Goal: Task Accomplishment & Management: Use online tool/utility

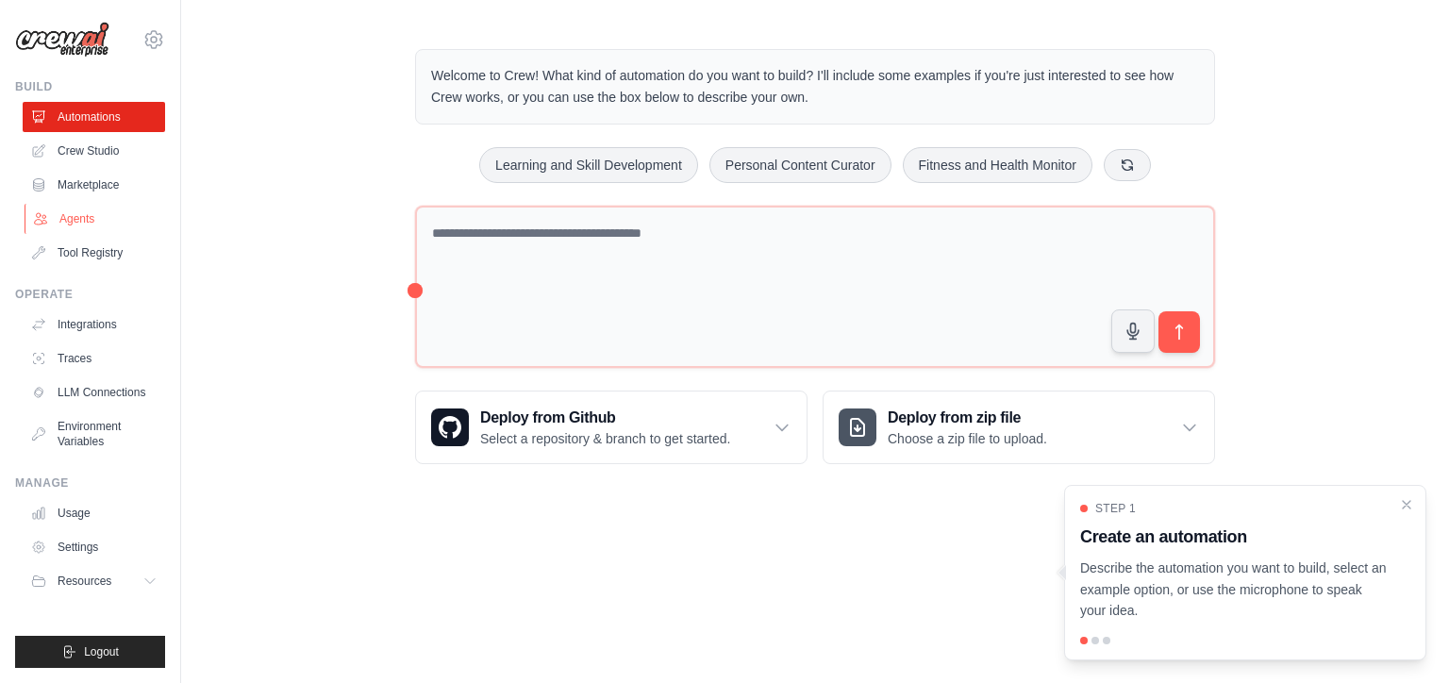
click at [71, 226] on link "Agents" at bounding box center [96, 219] width 142 height 30
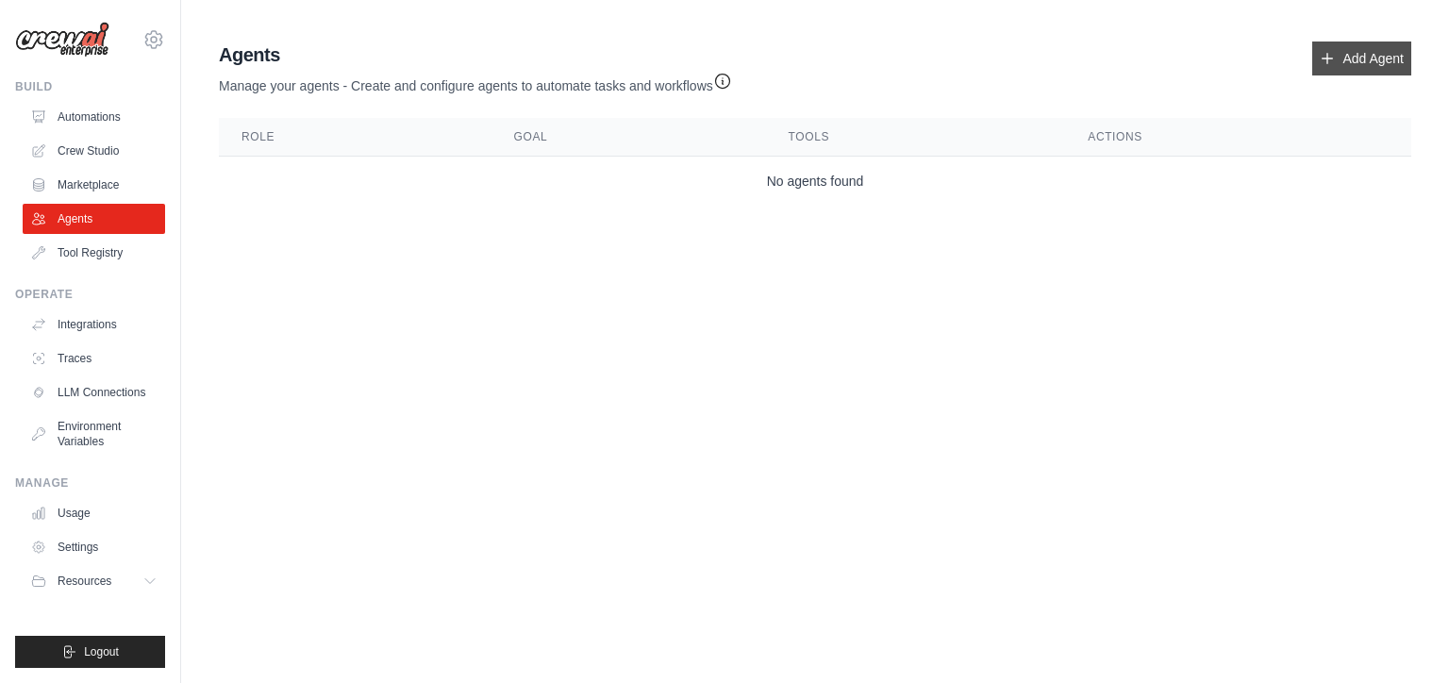
click at [1346, 57] on link "Add Agent" at bounding box center [1361, 58] width 99 height 34
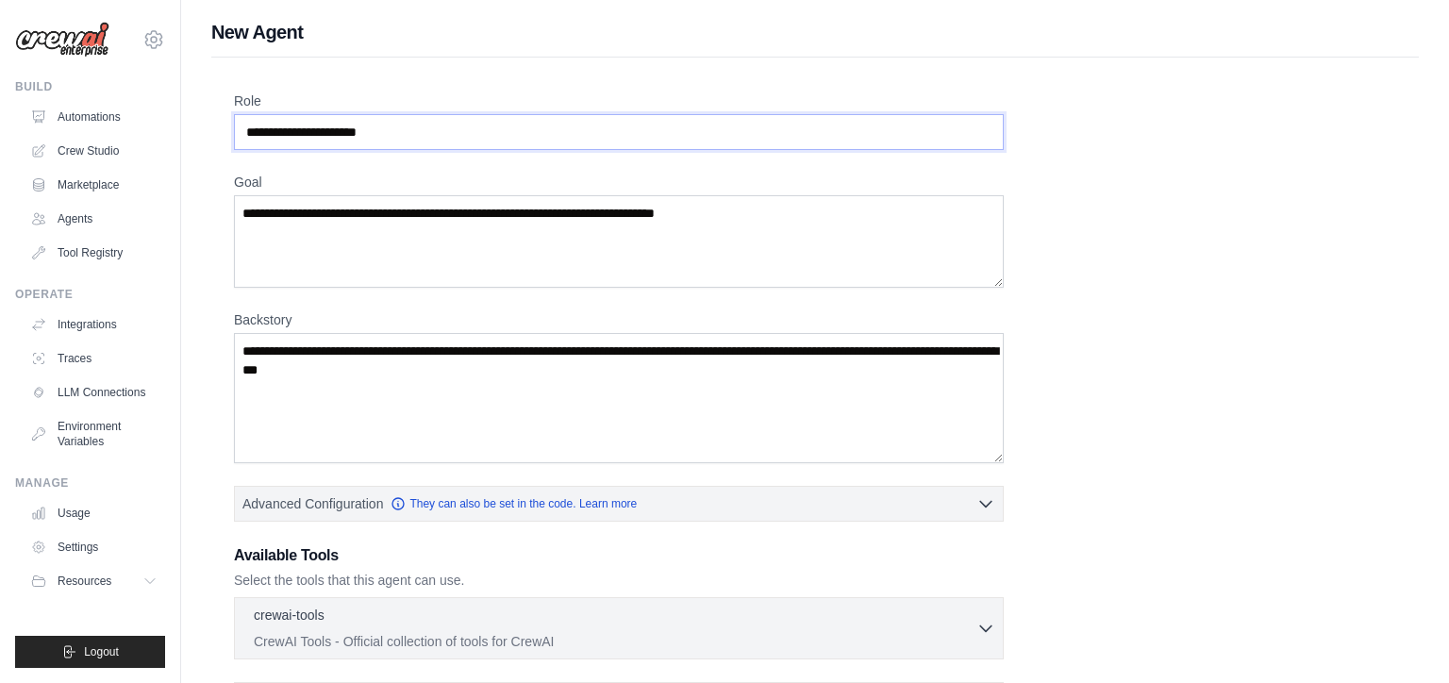
drag, startPoint x: 421, startPoint y: 134, endPoint x: 383, endPoint y: 124, distance: 39.1
click at [383, 124] on input "Role" at bounding box center [619, 132] width 770 height 36
drag, startPoint x: 383, startPoint y: 124, endPoint x: 396, endPoint y: 132, distance: 15.7
click at [396, 132] on input "Role" at bounding box center [619, 132] width 770 height 36
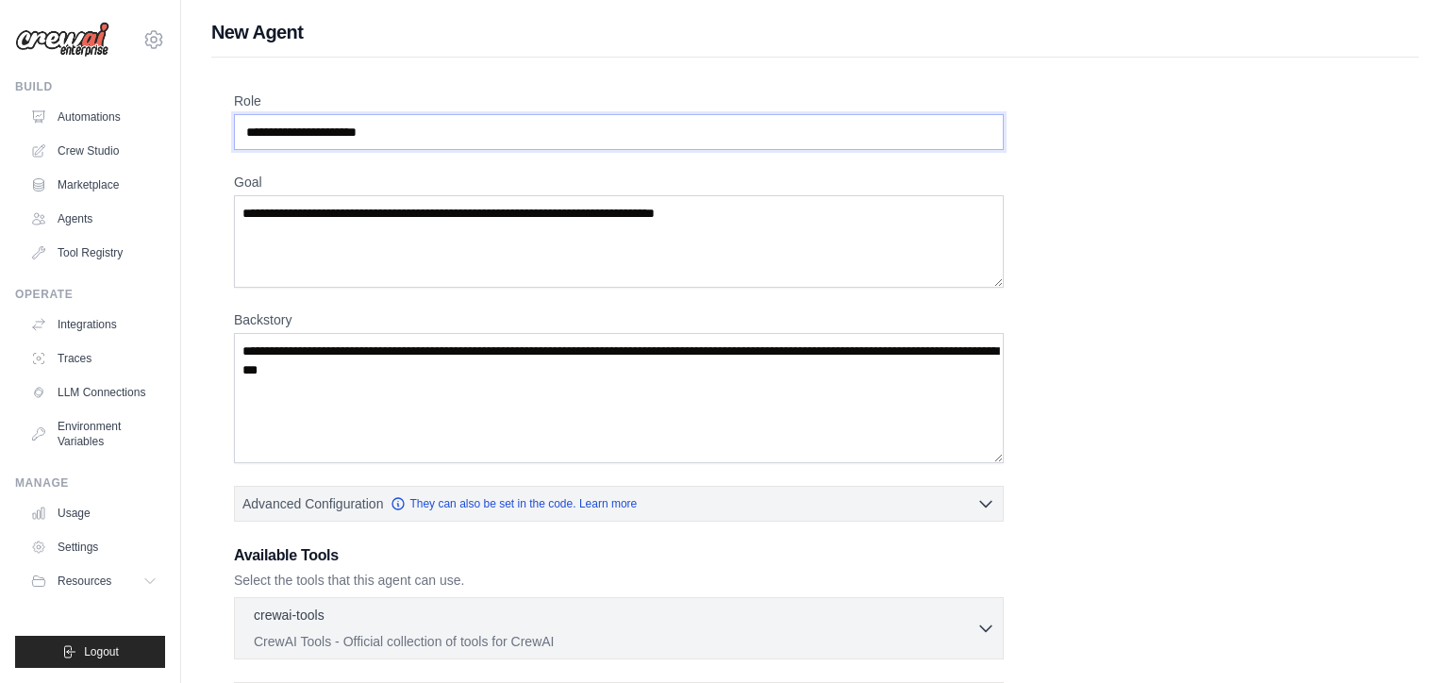
drag, startPoint x: 396, startPoint y: 132, endPoint x: 348, endPoint y: 141, distance: 49.0
click at [348, 141] on input "Role" at bounding box center [619, 132] width 770 height 36
